Goal: Check status: Check status

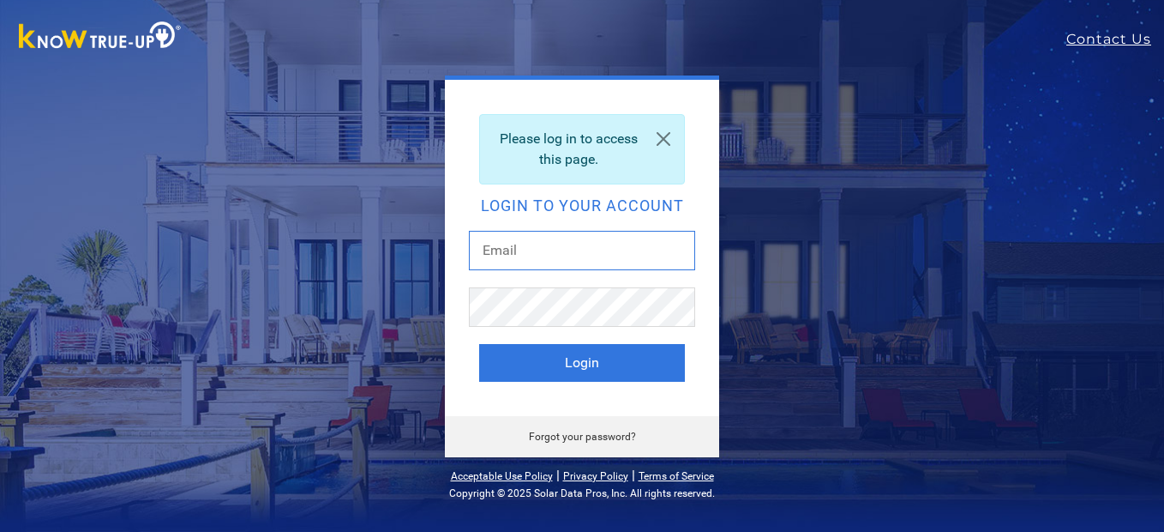
click at [522, 241] on input "text" at bounding box center [582, 250] width 226 height 39
type input "beardad@att.net"
click at [479, 344] on button "Login" at bounding box center [582, 363] width 206 height 38
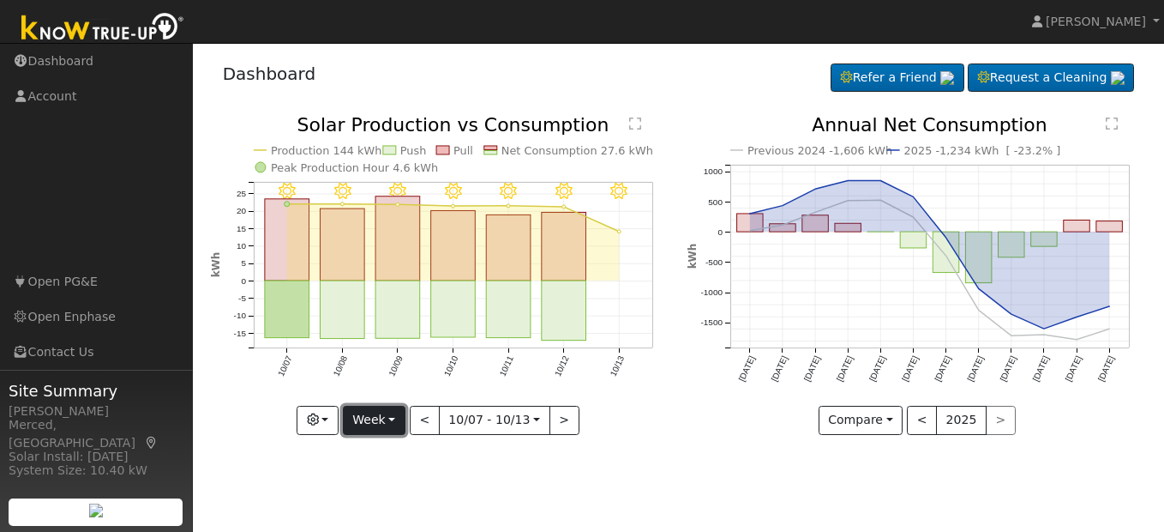
click at [394, 427] on button "Week" at bounding box center [374, 420] width 63 height 29
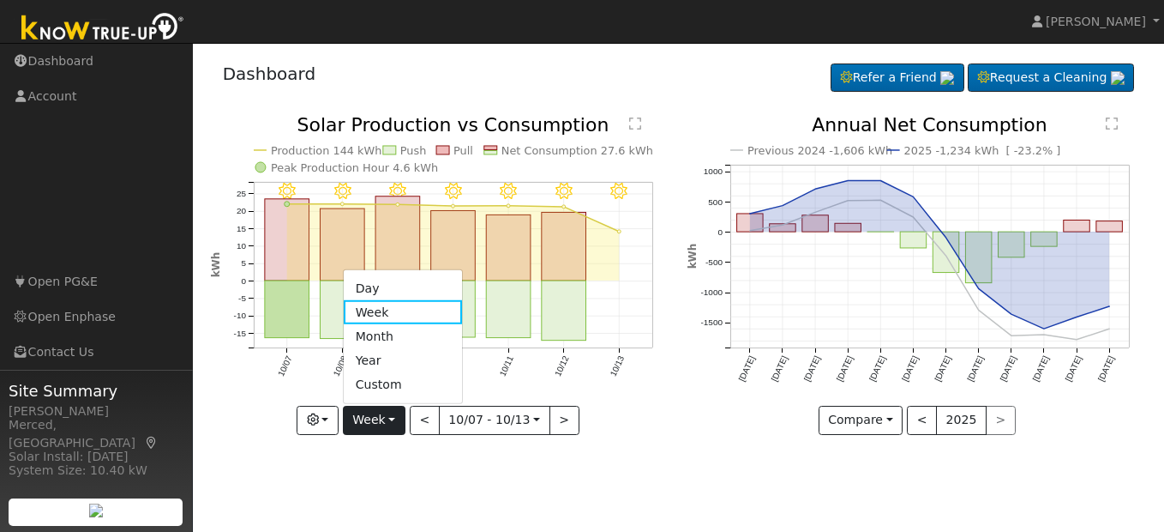
click at [387, 338] on link "Month" at bounding box center [403, 336] width 119 height 24
click at [0, 0] on div at bounding box center [0, 0] width 0 height 0
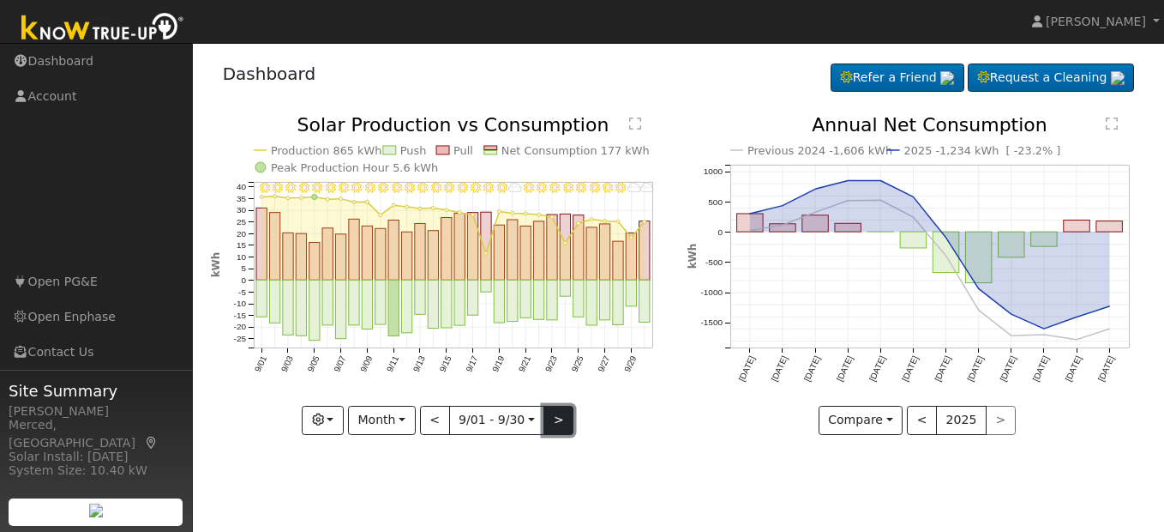
click at [561, 418] on button ">" at bounding box center [559, 420] width 30 height 29
type input "[DATE]"
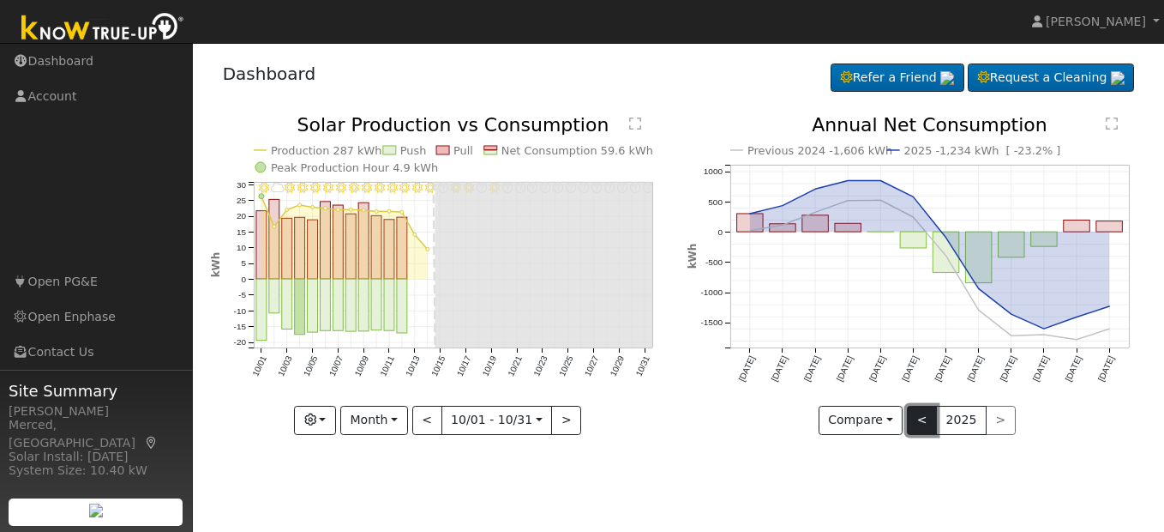
click at [924, 422] on button "<" at bounding box center [922, 420] width 30 height 29
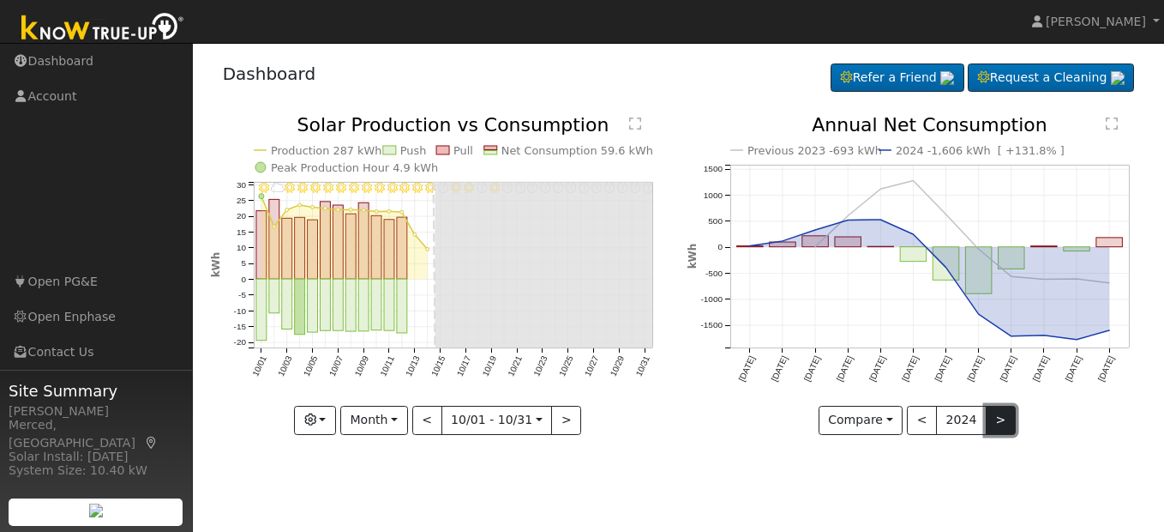
click at [1003, 416] on button ">" at bounding box center [1001, 420] width 30 height 29
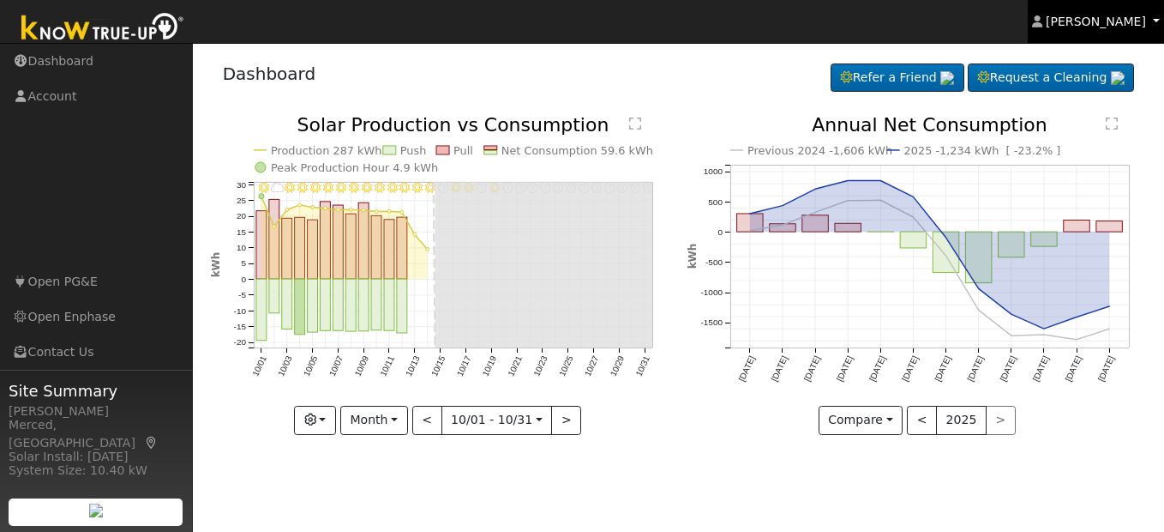
click at [1109, 15] on span "[PERSON_NAME]" at bounding box center [1096, 22] width 100 height 14
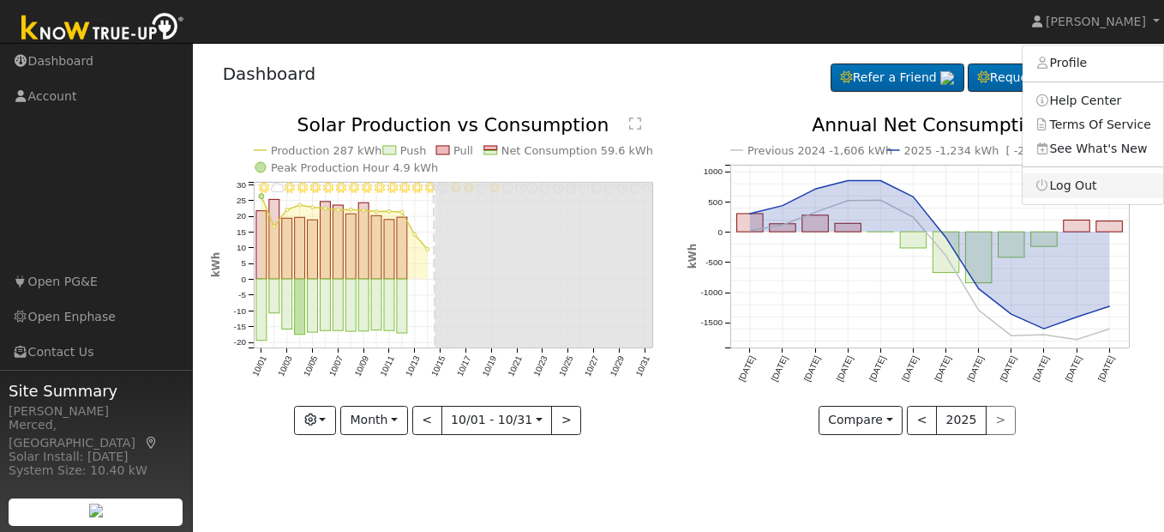
click at [1098, 177] on link "Log Out" at bounding box center [1093, 185] width 141 height 24
